Goal: Information Seeking & Learning: Learn about a topic

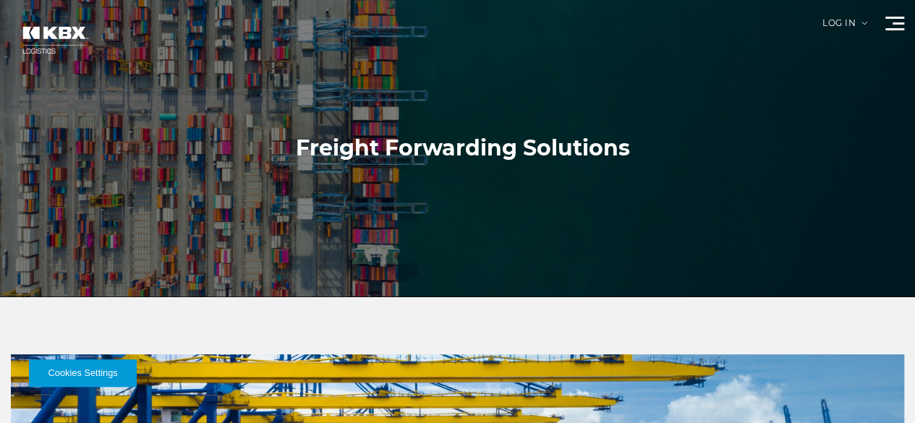
click at [0, 0] on link "Home" at bounding box center [0, 0] width 0 height 0
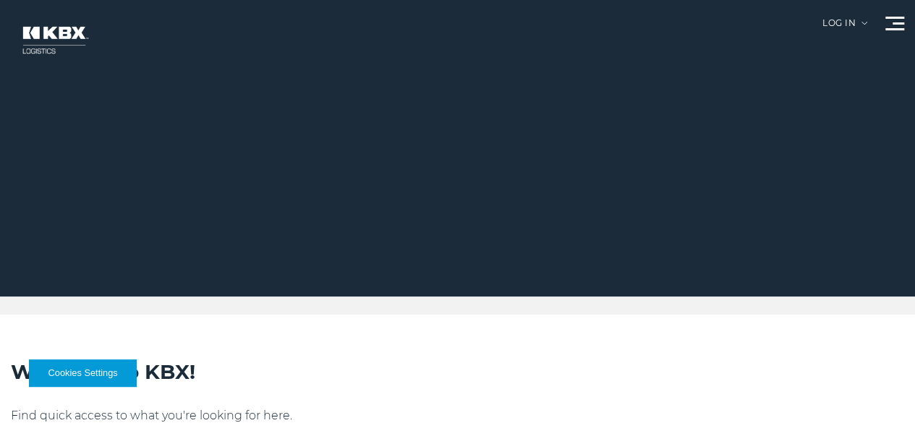
drag, startPoint x: 925, startPoint y: 13, endPoint x: 896, endPoint y: -1, distance: 32.4
click at [0, 0] on link "Technology" at bounding box center [0, 0] width 0 height 0
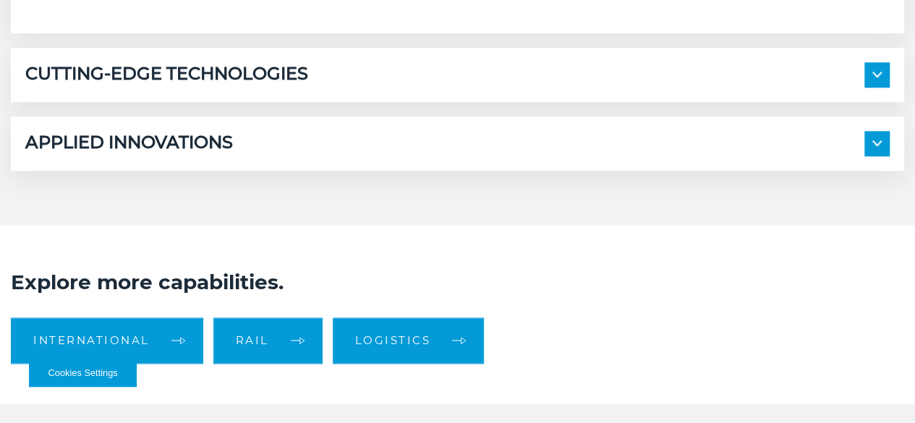
drag, startPoint x: 925, startPoint y: 30, endPoint x: 925, endPoint y: 195, distance: 165.7
click at [914, 195] on html "Cookies Settings Log in LOGISTICS RAIL INTERNATIONAL LOADSHOP Home Company Abou…" at bounding box center [457, 229] width 915 height 2193
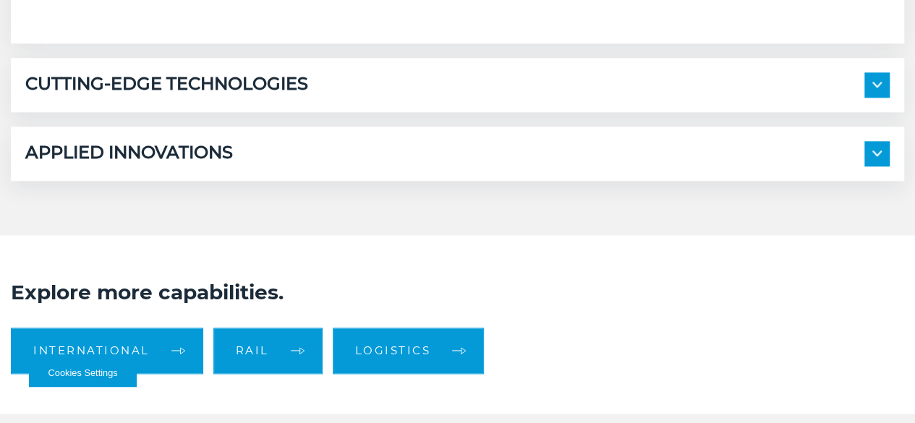
click at [794, 98] on div "CUTTING-EDGE TECHNOLOGIES" at bounding box center [457, 84] width 865 height 25
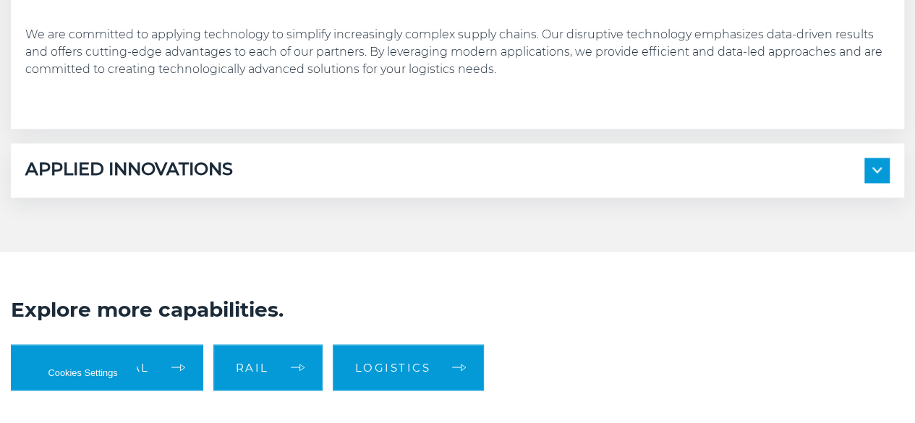
scroll to position [1168, 0]
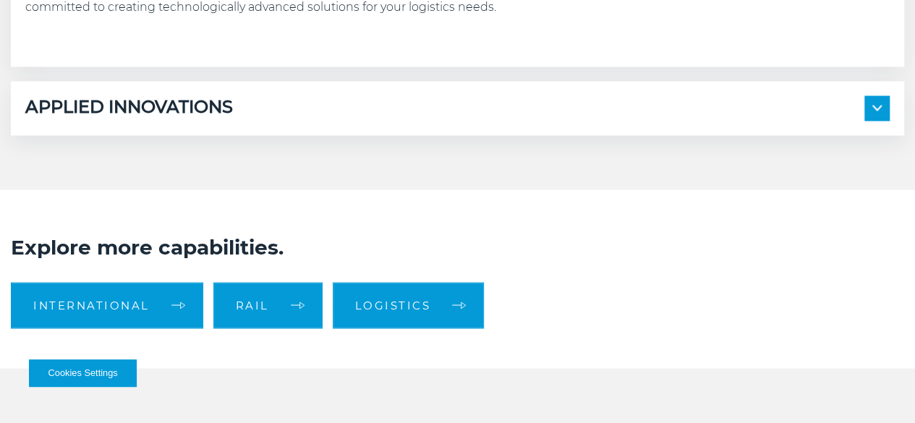
click at [865, 121] on span at bounding box center [877, 107] width 25 height 25
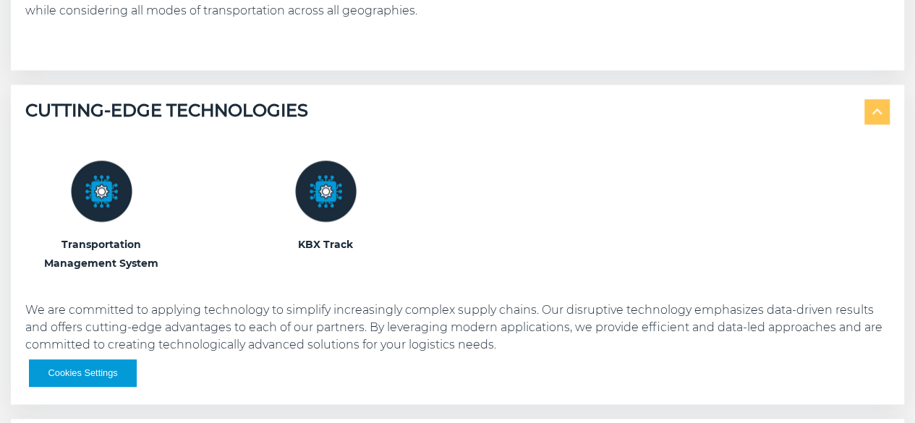
scroll to position [0, 0]
